Goal: Ask a question

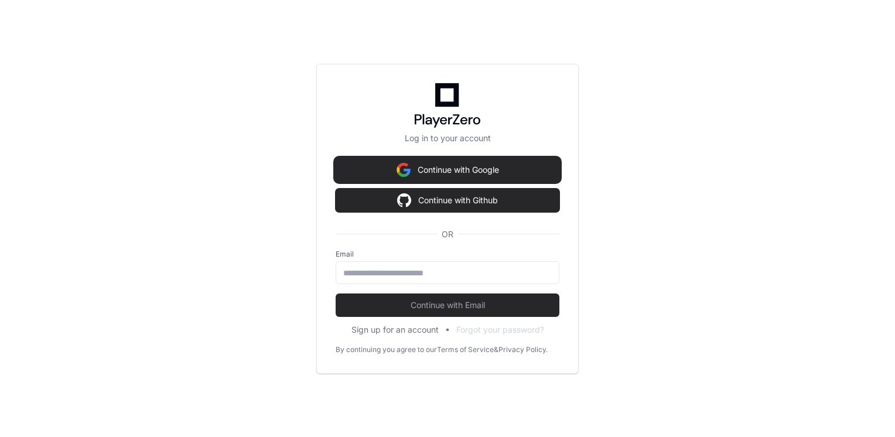
click at [375, 176] on button "Continue with Google" at bounding box center [448, 169] width 224 height 23
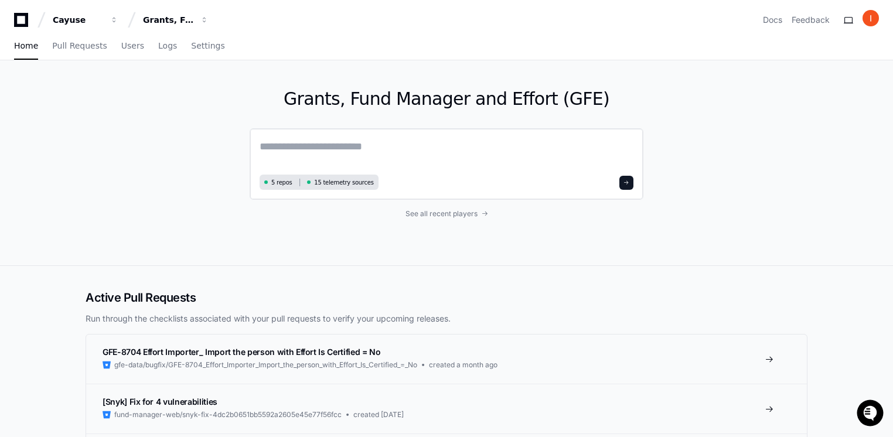
click at [320, 151] on textarea at bounding box center [446, 154] width 374 height 33
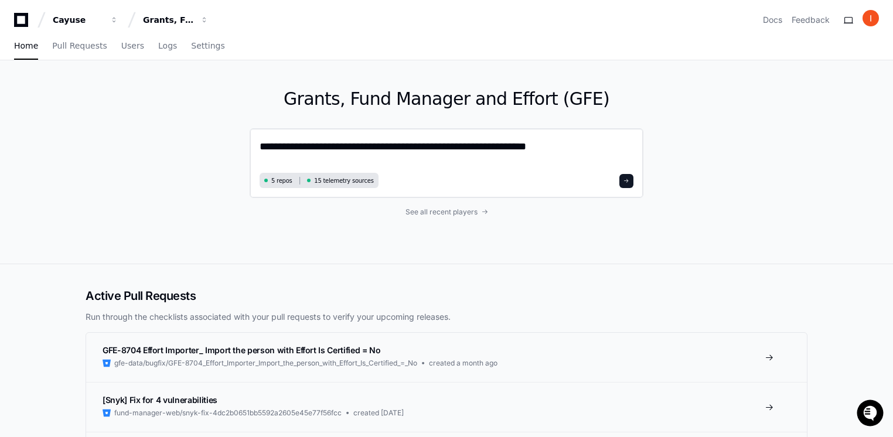
paste textarea "**********"
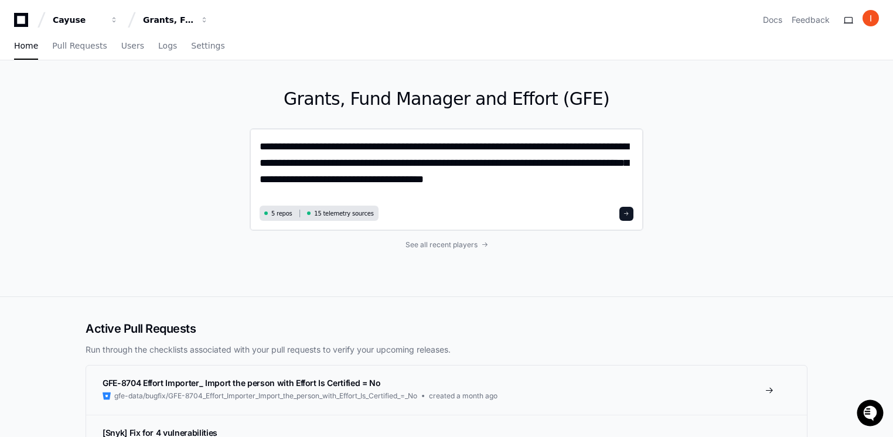
type textarea "**********"
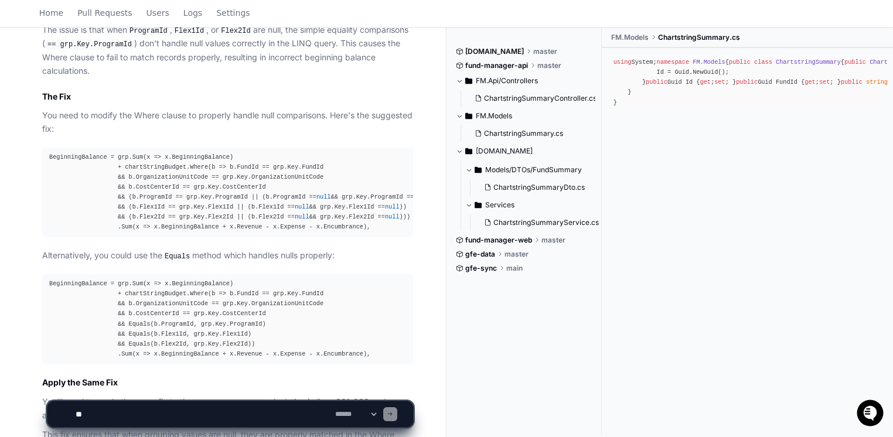
scroll to position [768, 0]
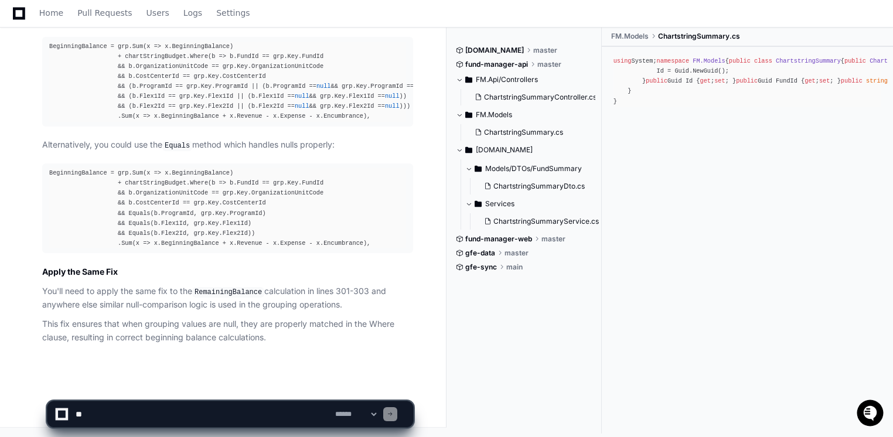
click at [184, 411] on textarea at bounding box center [202, 414] width 259 height 26
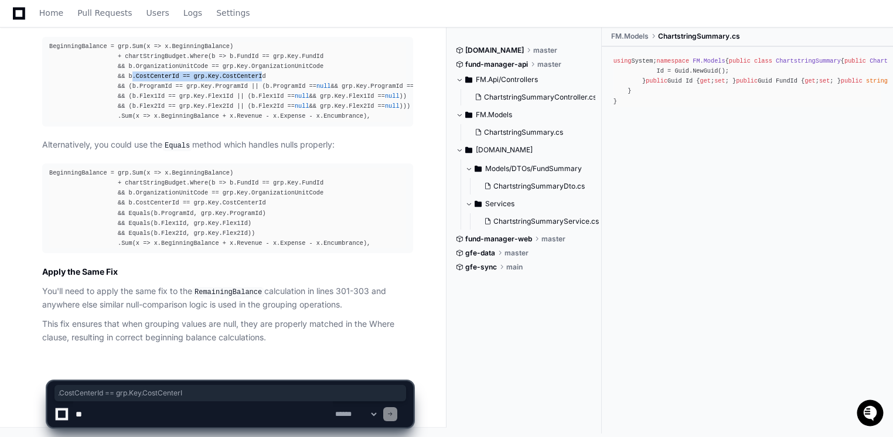
drag, startPoint x: 124, startPoint y: 76, endPoint x: 241, endPoint y: 81, distance: 116.7
click at [241, 81] on div "BeginningBalance = grp.Sum(x => x.BeginningBalance) + chartStringBudget.Where(b…" at bounding box center [227, 82] width 357 height 80
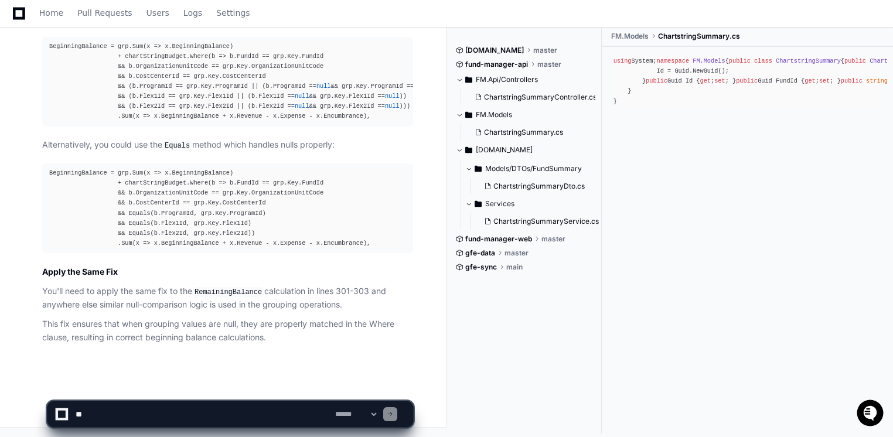
drag, startPoint x: 241, startPoint y: 81, endPoint x: 254, endPoint y: 81, distance: 13.5
click at [254, 81] on div "BeginningBalance = grp.Sum(x => x.BeginningBalance) + chartStringBudget.Where(b…" at bounding box center [227, 82] width 357 height 80
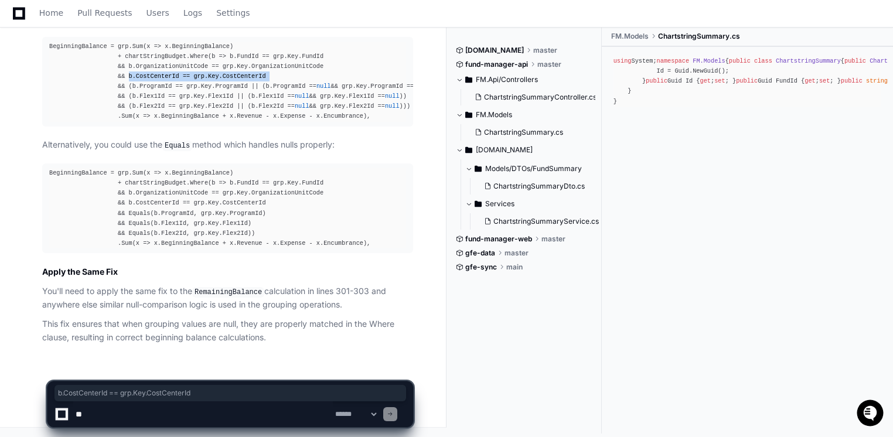
drag, startPoint x: 257, startPoint y: 78, endPoint x: 122, endPoint y: 81, distance: 134.7
click at [122, 81] on div "BeginningBalance = grp.Sum(x => x.BeginningBalance) + chartStringBudget.Where(b…" at bounding box center [227, 82] width 357 height 80
drag, startPoint x: 119, startPoint y: 214, endPoint x: 255, endPoint y: 216, distance: 135.3
click at [255, 216] on div "BeginningBalance = grp.Sum(x => x.BeginningBalance) + chartStringBudget.Where(b…" at bounding box center [227, 208] width 357 height 80
click at [112, 416] on textarea at bounding box center [202, 414] width 259 height 26
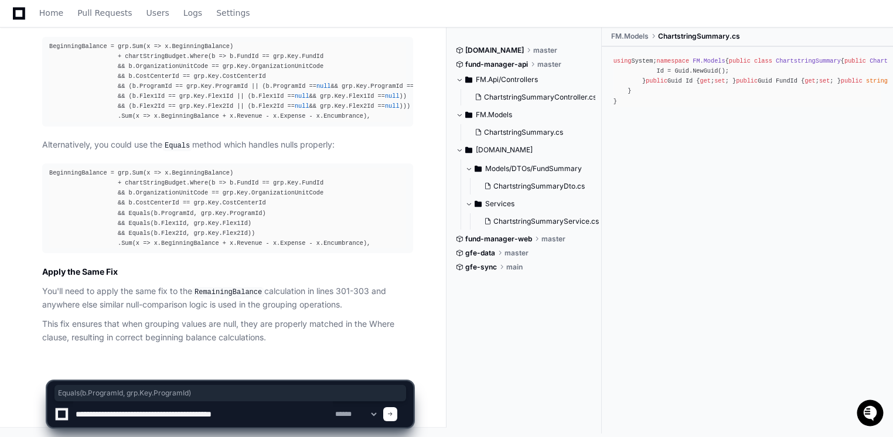
type textarea "**********"
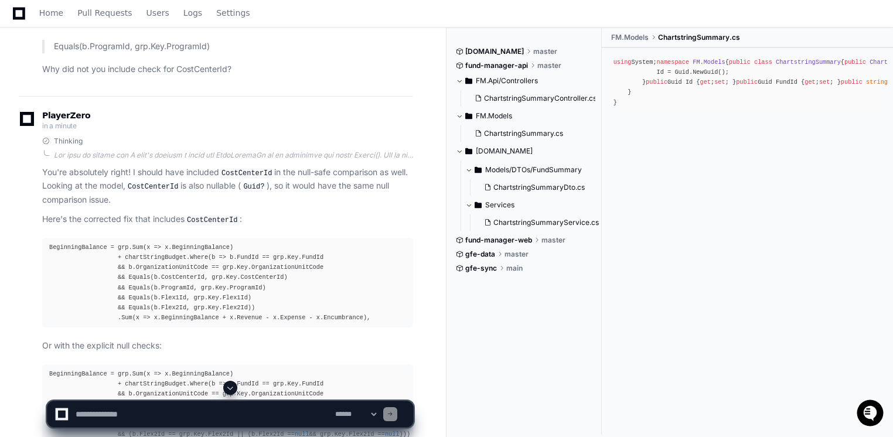
scroll to position [1123, 0]
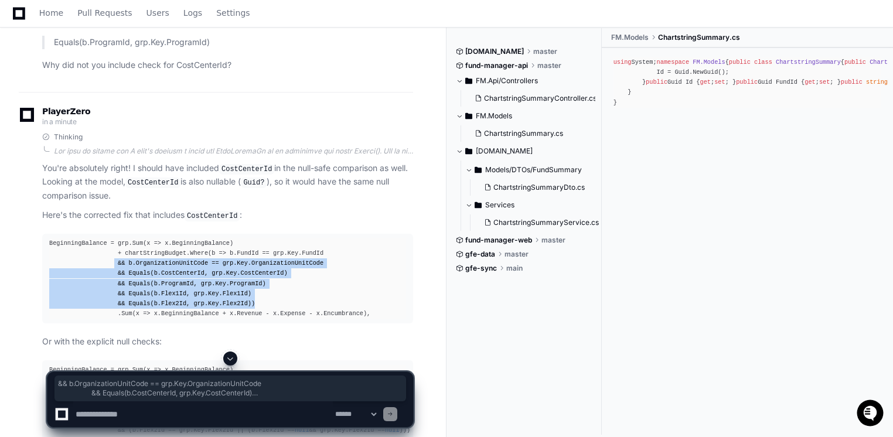
drag, startPoint x: 109, startPoint y: 276, endPoint x: 248, endPoint y: 319, distance: 145.1
click at [248, 319] on div "BeginningBalance = grp.Sum(x => x.BeginningBalance) + chartStringBudget.Where(b…" at bounding box center [227, 278] width 357 height 80
copy div "&& b.OrganizationUnitCode == grp.Key.OrganizationUnitCode && Equals(b.CostCente…"
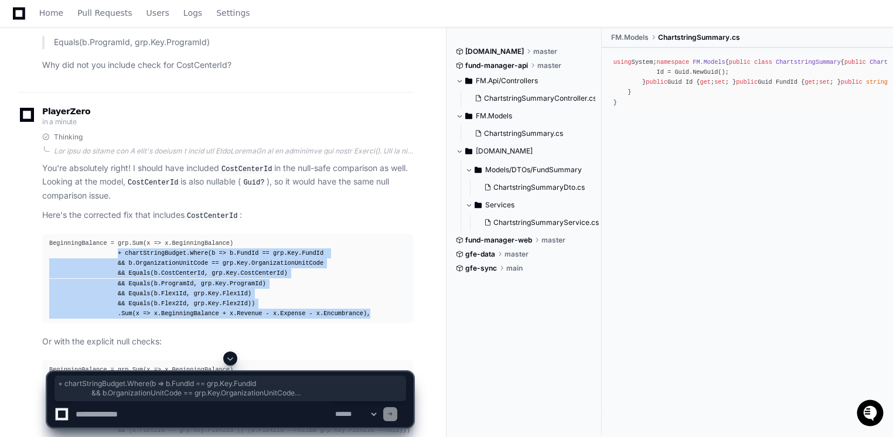
drag, startPoint x: 111, startPoint y: 266, endPoint x: 355, endPoint y: 327, distance: 252.3
click at [355, 319] on div "BeginningBalance = grp.Sum(x => x.BeginningBalance) + chartStringBudget.Where(b…" at bounding box center [227, 278] width 357 height 80
copy div "+ chartStringBudget.Where(b => b.FundId == grp.Key.FundId && b.OrganizationUnit…"
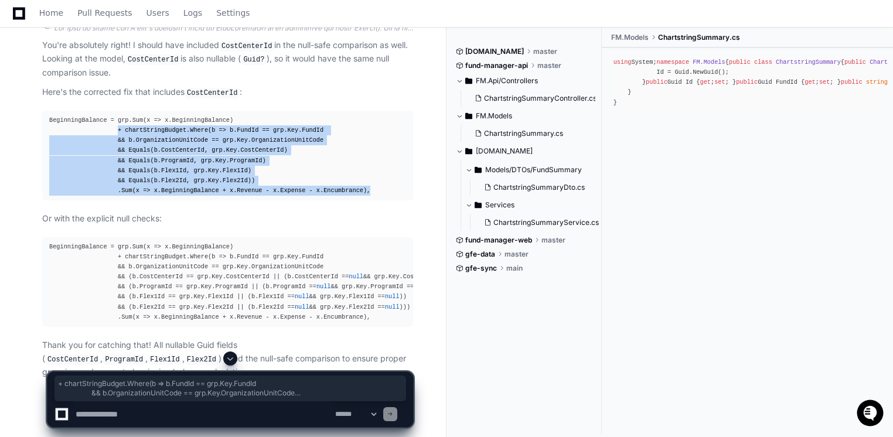
scroll to position [1297, 0]
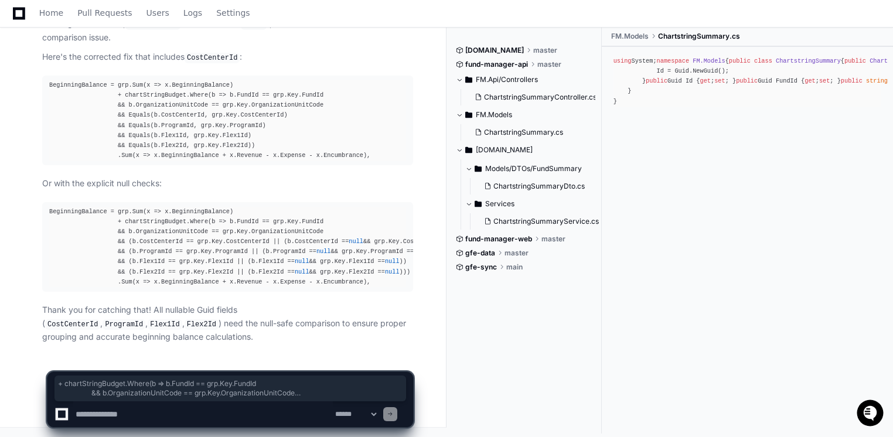
click at [193, 409] on textarea at bounding box center [202, 414] width 259 height 26
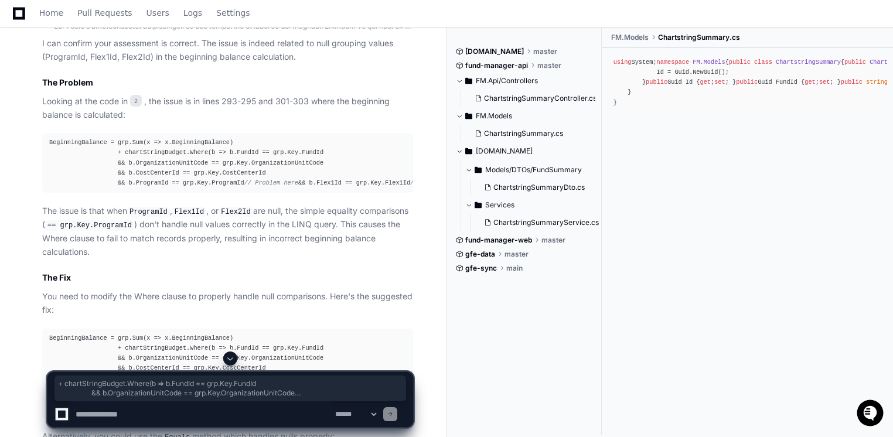
scroll to position [459, 0]
